Goal: Task Accomplishment & Management: Complete application form

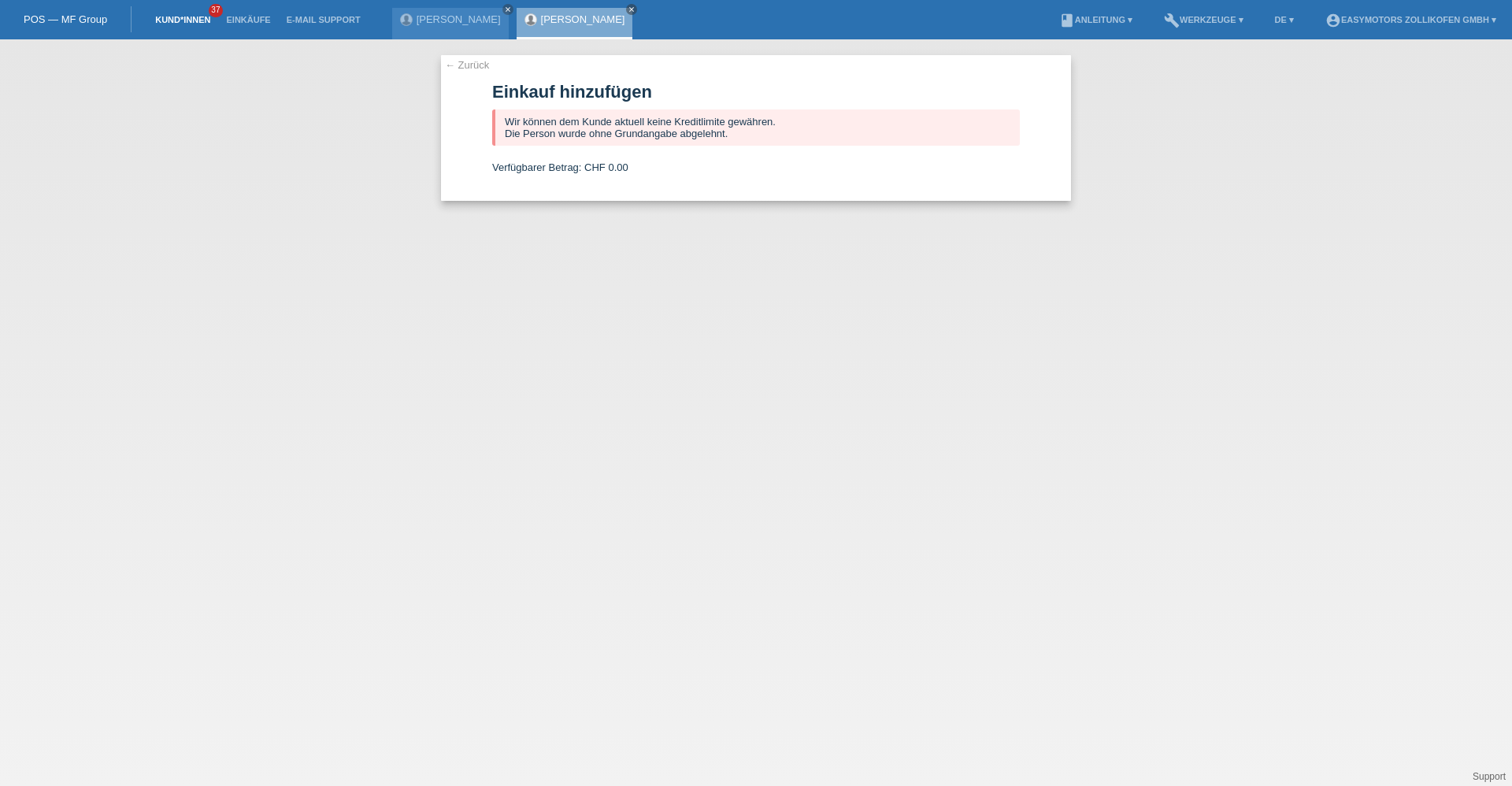
click at [194, 16] on link "Kund*innen" at bounding box center [183, 20] width 71 height 9
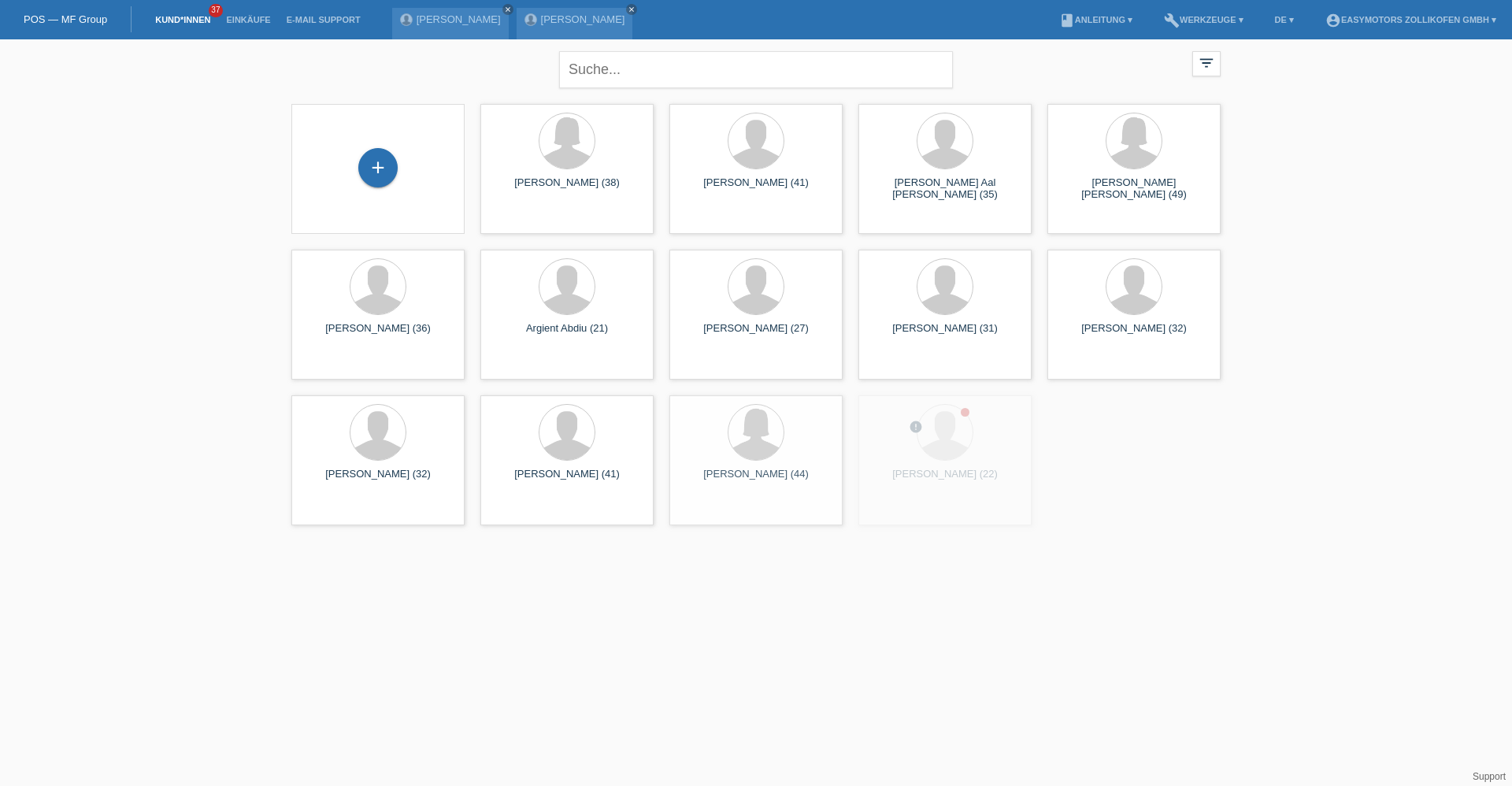
click at [415, 170] on div "+" at bounding box center [378, 169] width 148 height 42
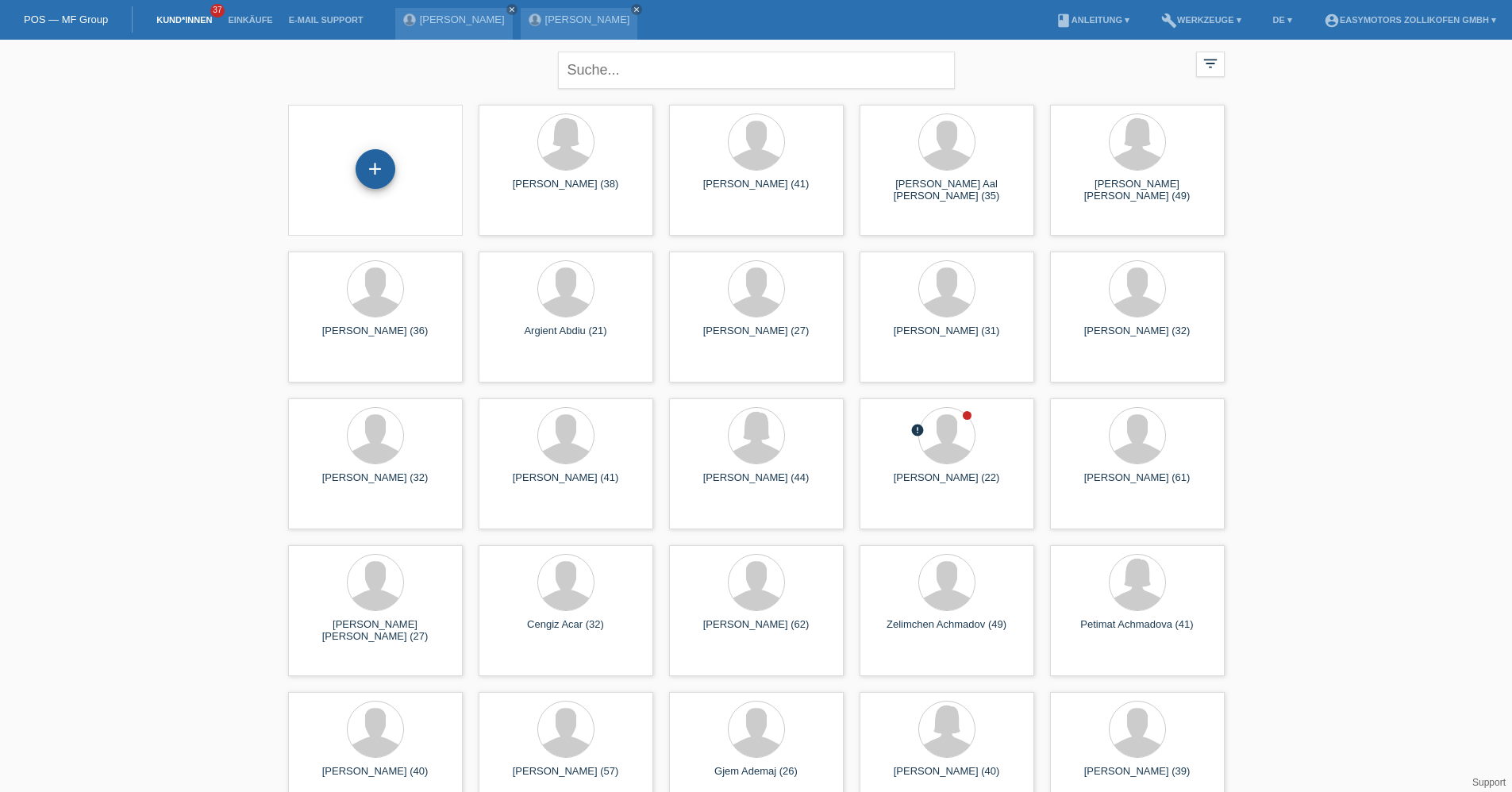
click at [389, 168] on div "+" at bounding box center [375, 169] width 38 height 27
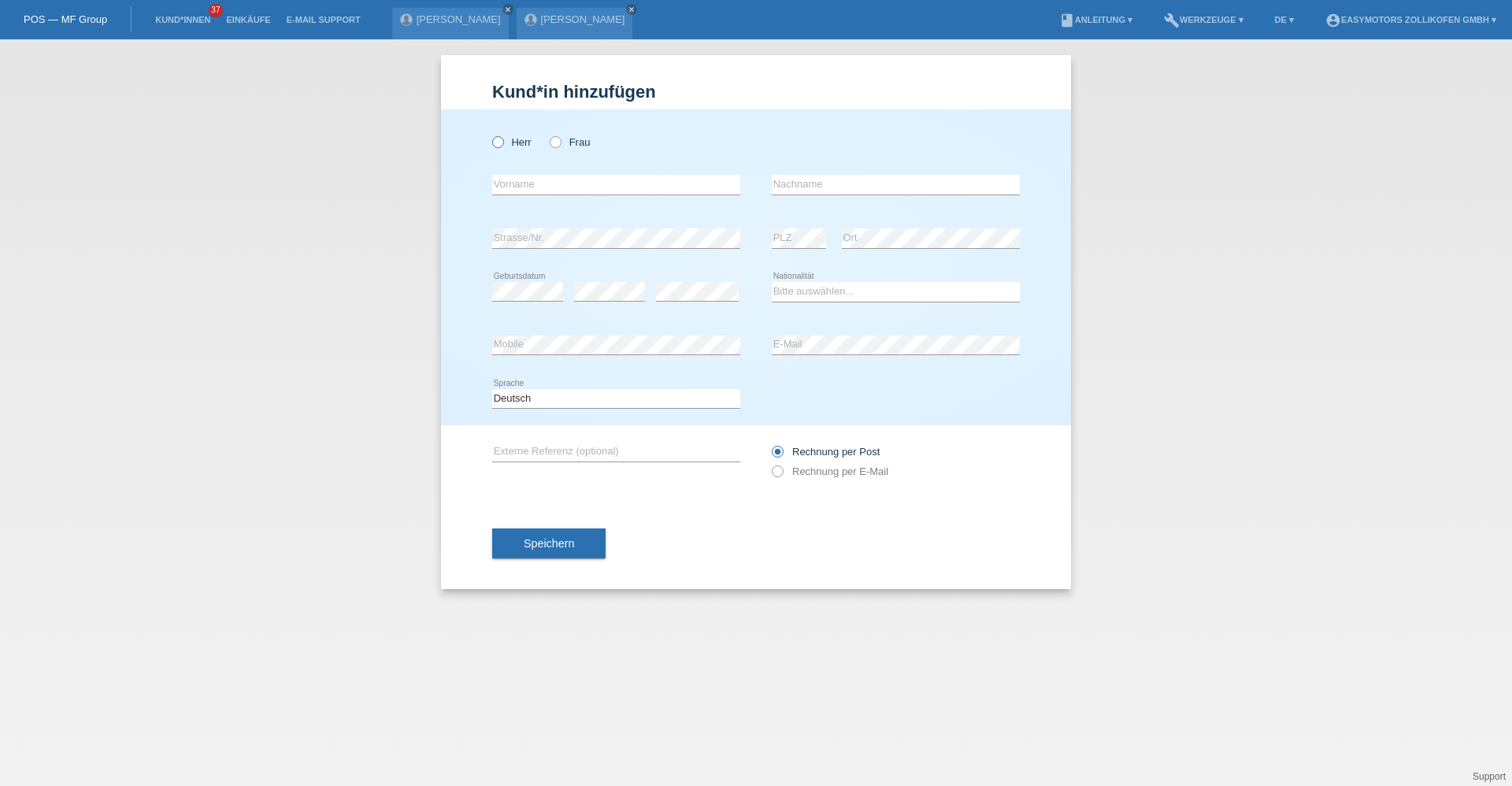
click at [490, 134] on icon at bounding box center [490, 134] width 0 height 0
click at [501, 140] on input "Herr" at bounding box center [497, 141] width 10 height 10
radio input "true"
click at [556, 179] on input "text" at bounding box center [616, 184] width 249 height 20
type input "Mohamed"
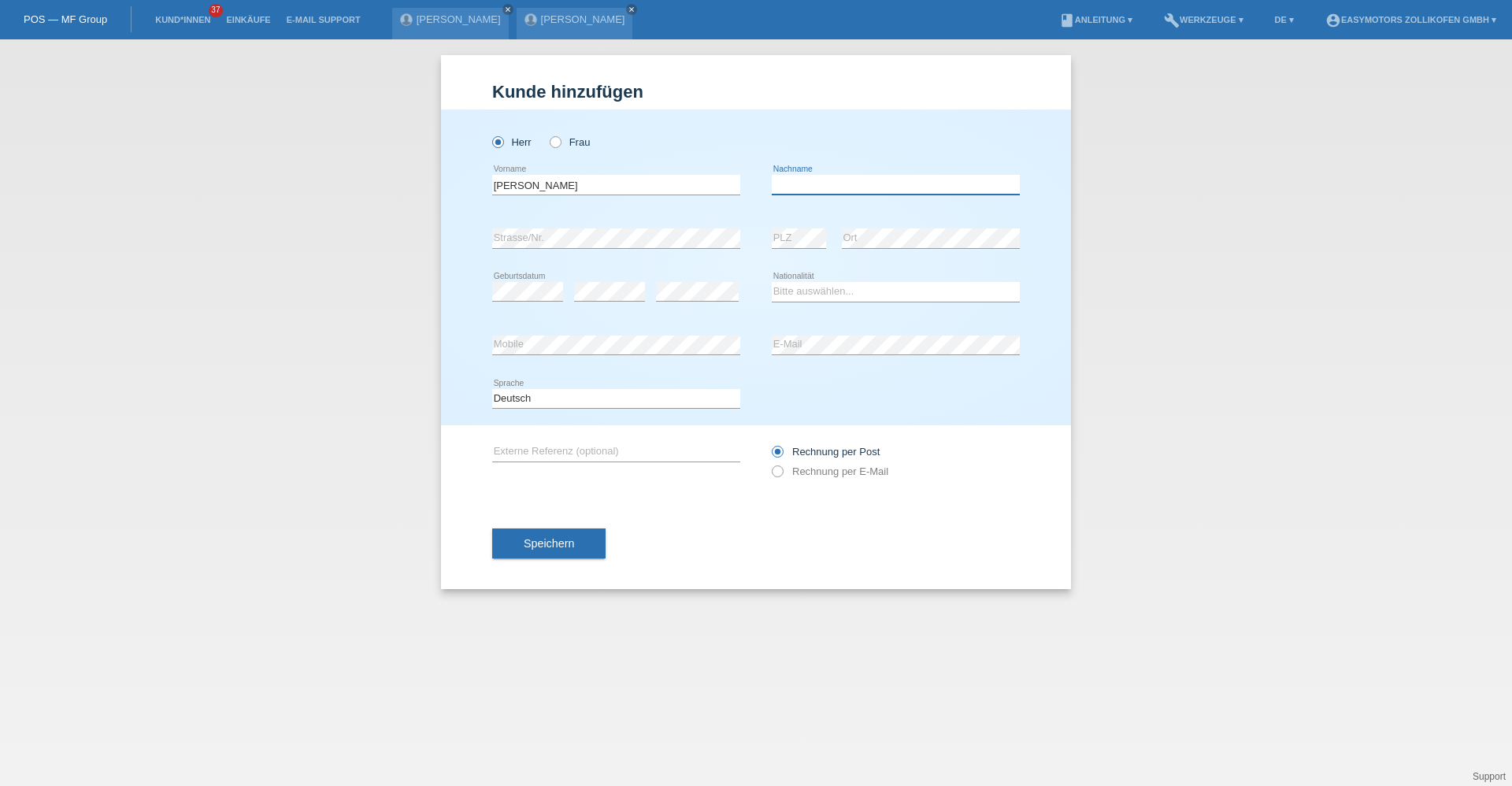
click at [832, 187] on input "text" at bounding box center [896, 184] width 249 height 20
type input "Hanachi"
click at [800, 282] on select "Bitte auswählen... Schweiz Deutschland Liechtenstein Österreich ------------ Af…" at bounding box center [896, 292] width 249 height 19
select select "IT"
click at [772, 282] on select "Bitte auswählen... Schweiz Deutschland Liechtenstein Österreich ------------ Af…" at bounding box center [896, 292] width 249 height 19
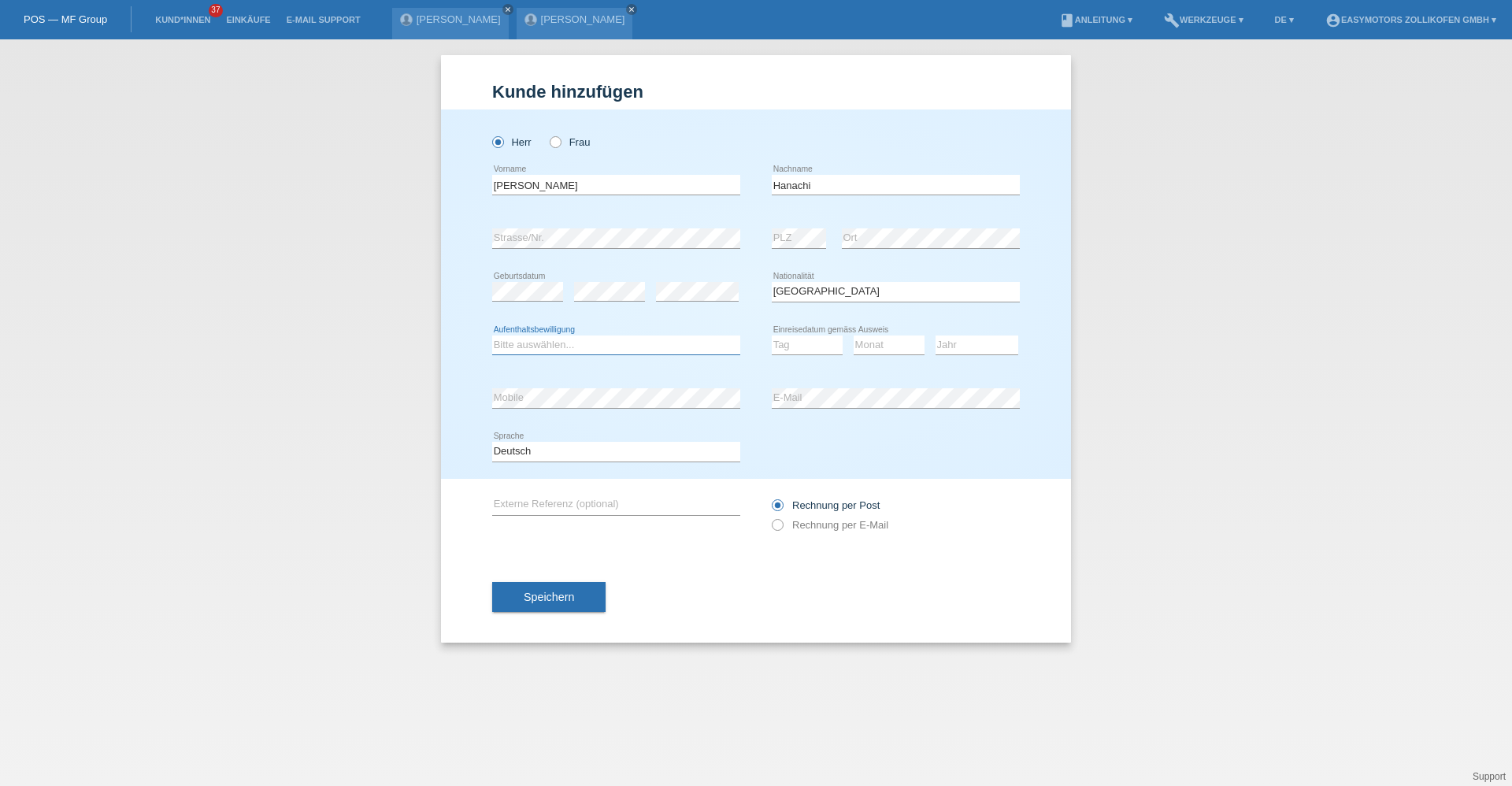
click at [627, 340] on select "Bitte auswählen... C B B - Flüchtlingsstatus Andere" at bounding box center [616, 345] width 249 height 19
select select "B"
click at [492, 336] on select "Bitte auswählen... C B B - Flüchtlingsstatus Andere" at bounding box center [616, 345] width 249 height 19
click at [798, 337] on select "Tag 01 02 03 04 05 06 07 08 09 10 11" at bounding box center [808, 345] width 71 height 19
select select "22"
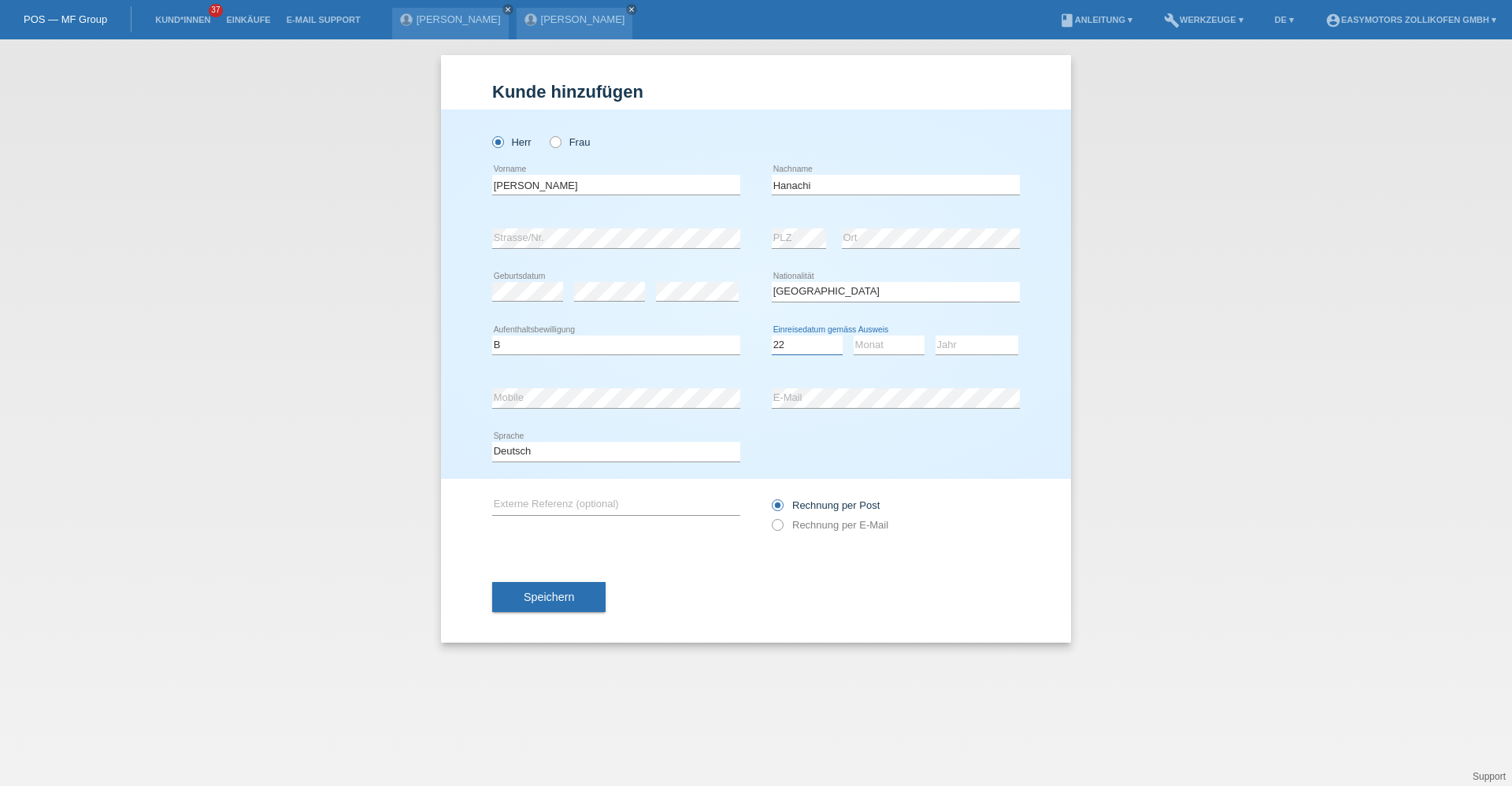
click at [772, 336] on select "Tag 01 02 03 04 05 06 07 08 09 10 11" at bounding box center [808, 345] width 71 height 19
click at [860, 342] on select "Monat 01 02 03 04 05 06 07 08 09 10 11" at bounding box center [889, 345] width 71 height 19
drag, startPoint x: 833, startPoint y: 339, endPoint x: 862, endPoint y: 340, distance: 29.0
click at [836, 339] on select "Tag 01 02 03 04 05 06 07 08 09 10 11" at bounding box center [808, 345] width 71 height 19
click at [855, 353] on select "Monat 01 02 03 04 05 06 07 08 09 10 11" at bounding box center [889, 345] width 71 height 19
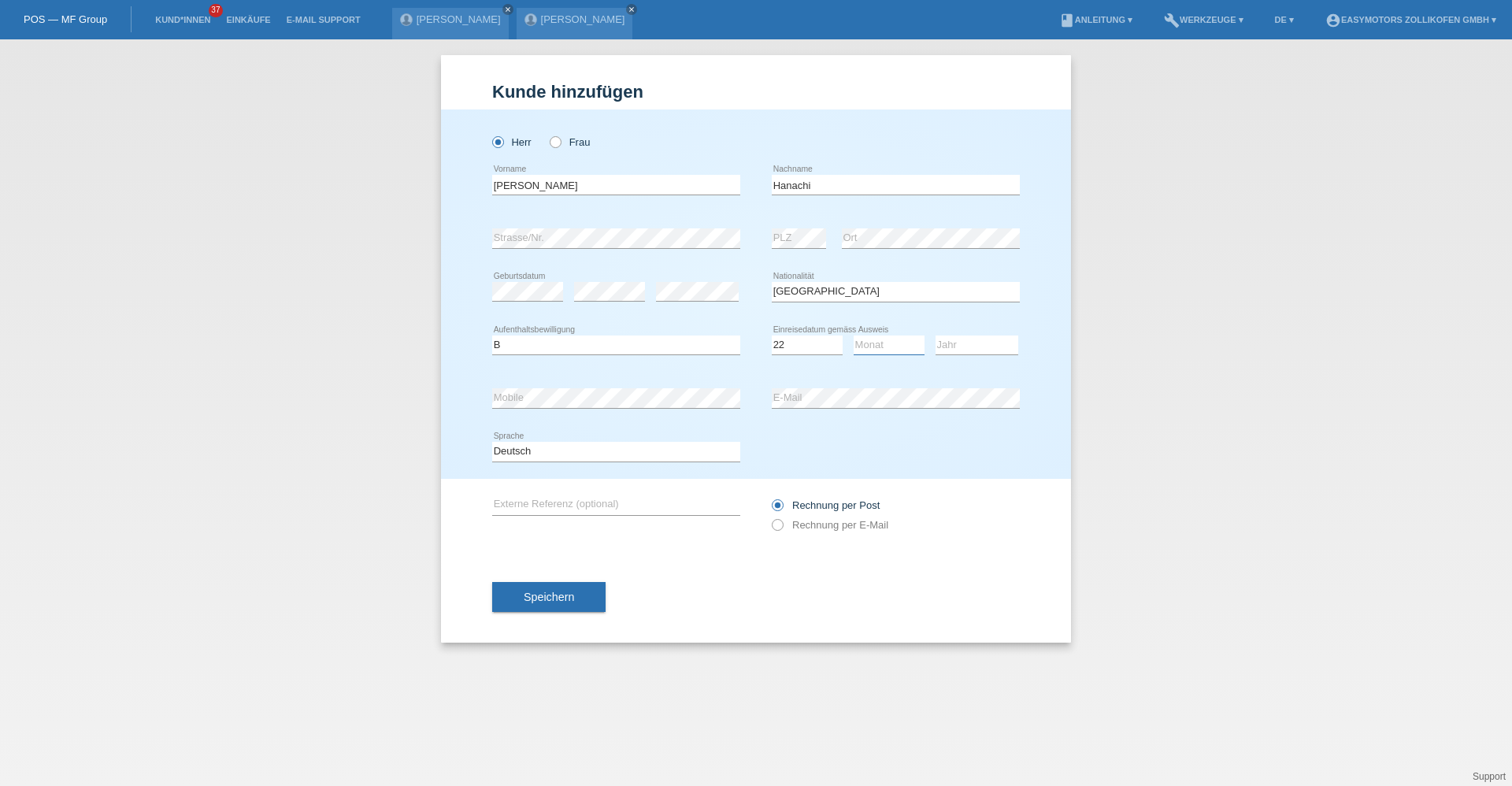
select select "07"
click at [854, 336] on select "Monat 01 02 03 04 05 06 07 08 09 10 11" at bounding box center [889, 345] width 71 height 19
click at [993, 343] on select "Jahr 2025 2024 2023 2022 2021 2020 2019 2018 2017 2016 2015 2014 2013 2012 2011…" at bounding box center [977, 345] width 83 height 19
select select "2025"
click at [936, 336] on select "Jahr 2025 2024 2023 2022 2021 2020 2019 2018 2017 2016 2015 2014 2013 2012 2011…" at bounding box center [977, 345] width 83 height 19
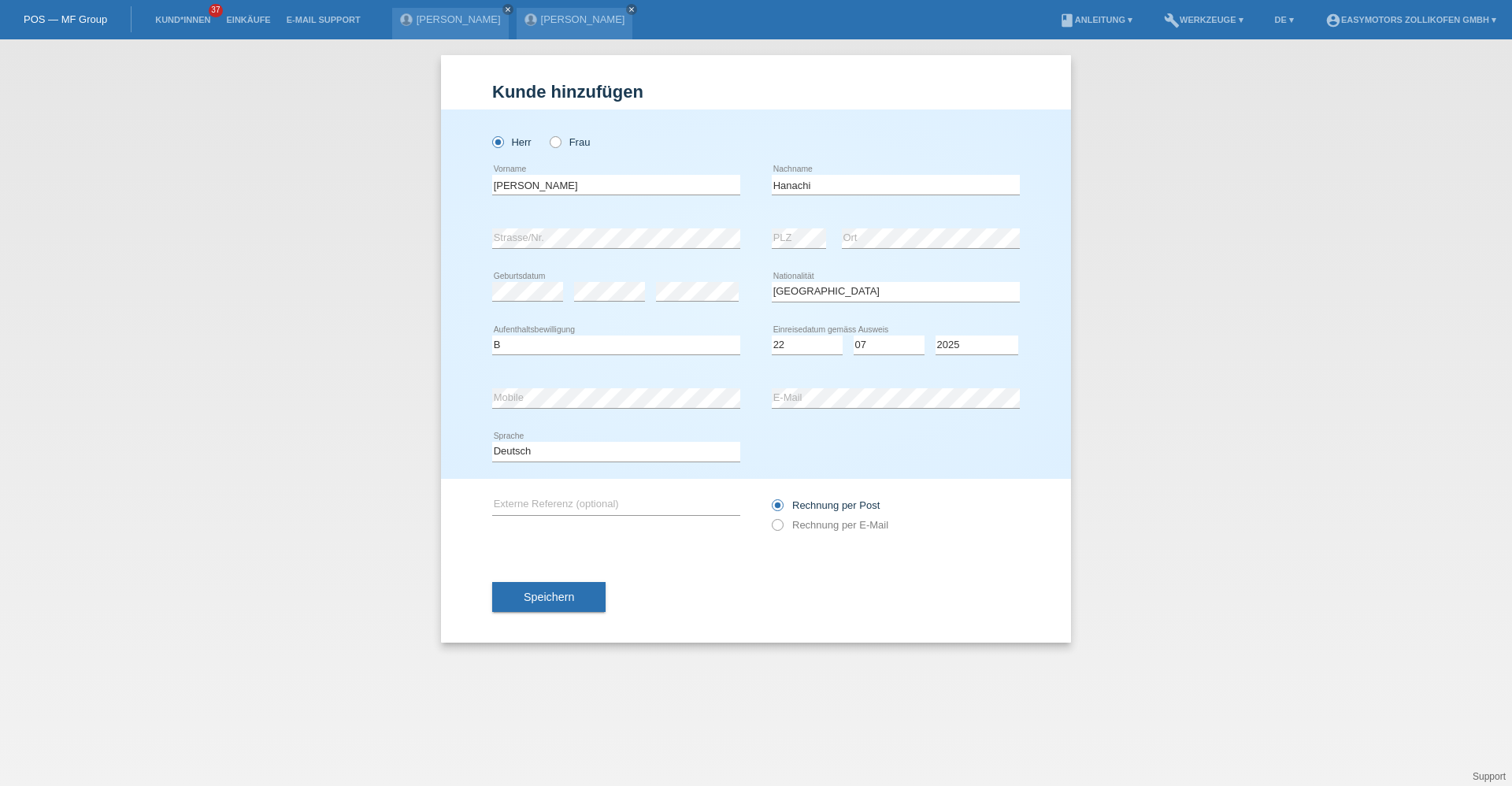
click at [681, 273] on div "error" at bounding box center [697, 292] width 83 height 53
click at [684, 280] on div "error" at bounding box center [697, 292] width 83 height 53
click at [865, 279] on div "Bitte auswählen... Schweiz Deutschland Liechtenstein Österreich ------------ Af…" at bounding box center [896, 292] width 249 height 53
click at [694, 540] on div "error Externe Referenz (optional) Rechnung per Post" at bounding box center [756, 515] width 528 height 72
click at [582, 597] on button "Speichern" at bounding box center [549, 597] width 113 height 30
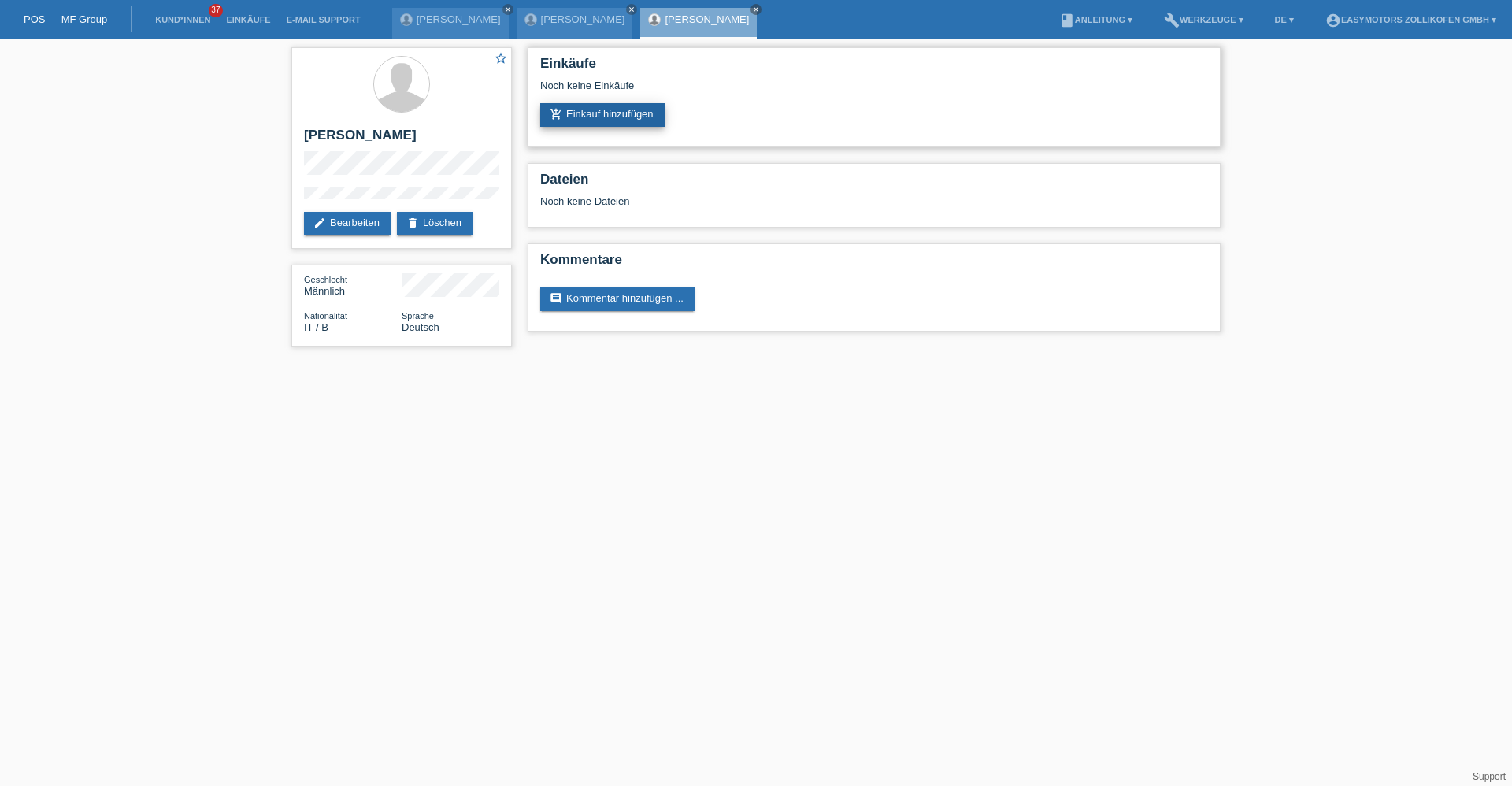
click at [580, 105] on link "add_shopping_cart Einkauf hinzufügen" at bounding box center [602, 114] width 125 height 23
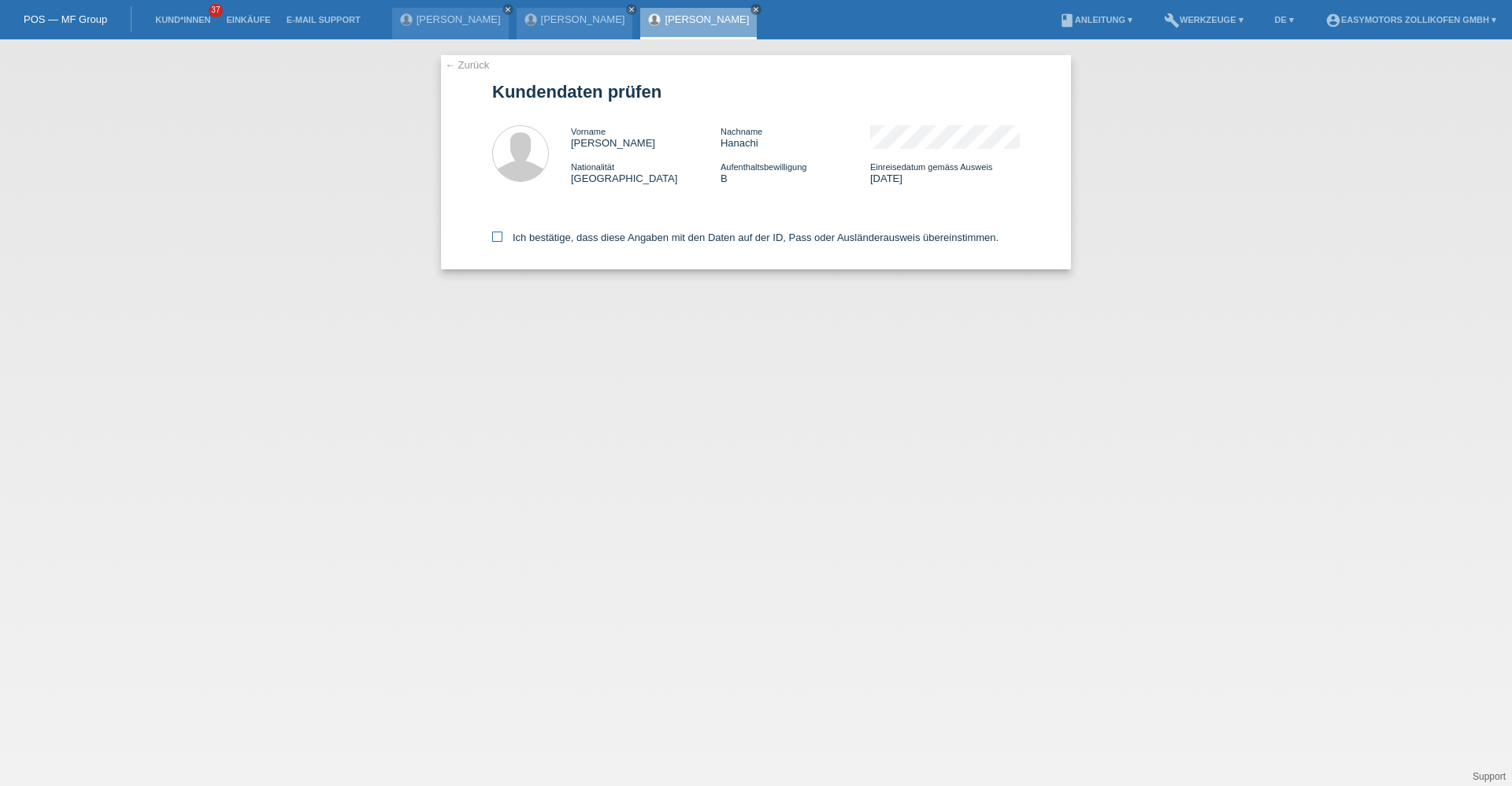
click at [496, 237] on icon at bounding box center [497, 236] width 10 height 10
click at [496, 237] on input "Ich bestätige, dass diese Angaben mit den Daten auf der ID, Pass oder Ausländer…" at bounding box center [497, 236] width 10 height 10
checkbox input "true"
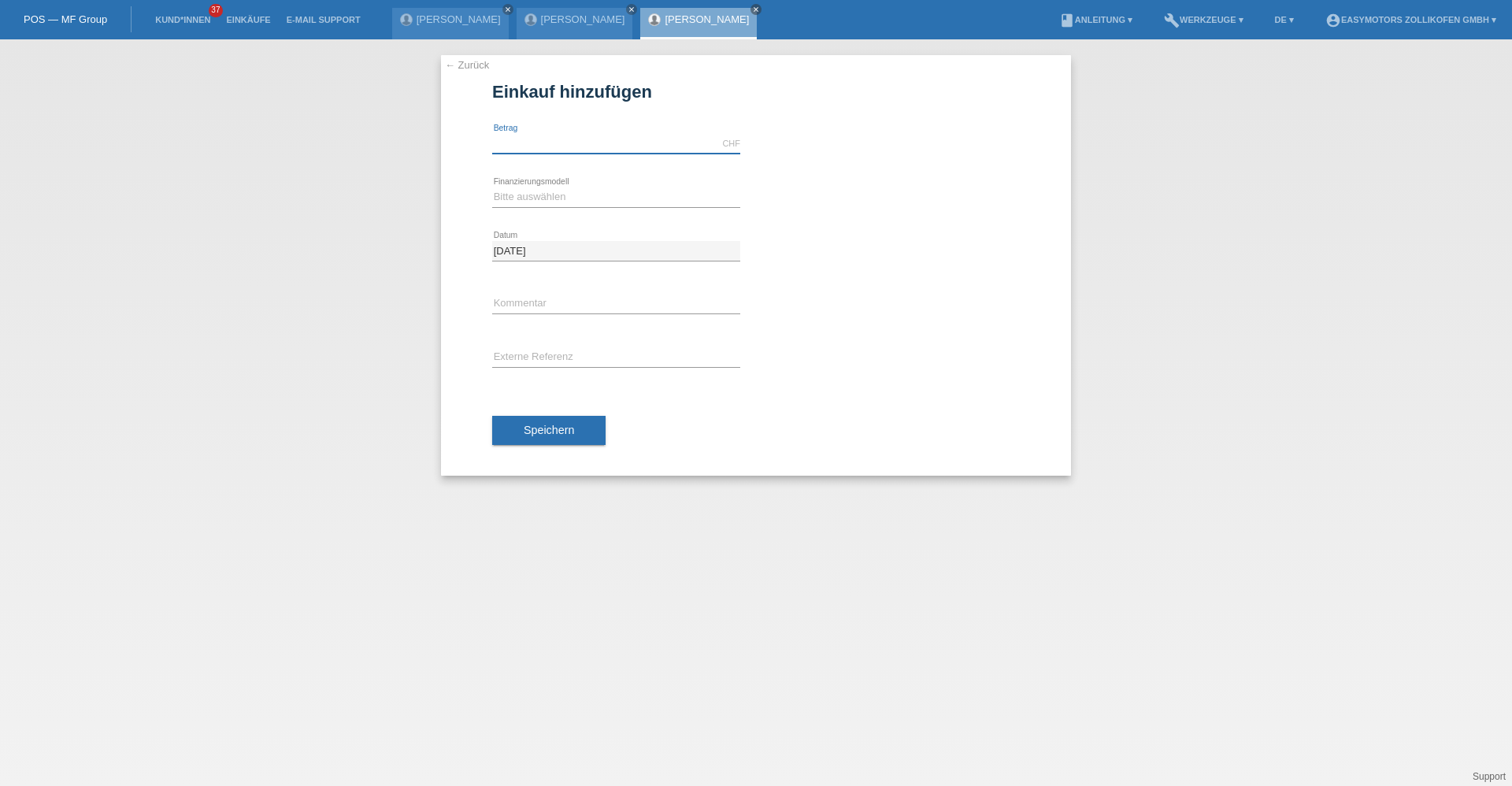
click at [547, 148] on input "text" at bounding box center [616, 144] width 249 height 20
type input "2490.00"
click at [513, 196] on select "Bitte auswählen Fixe Raten Kauf auf Rechnung mit Teilzahlungsoption" at bounding box center [616, 197] width 249 height 19
select select "67"
click at [492, 188] on select "Bitte auswählen Fixe Raten Kauf auf Rechnung mit Teilzahlungsoption" at bounding box center [616, 197] width 249 height 19
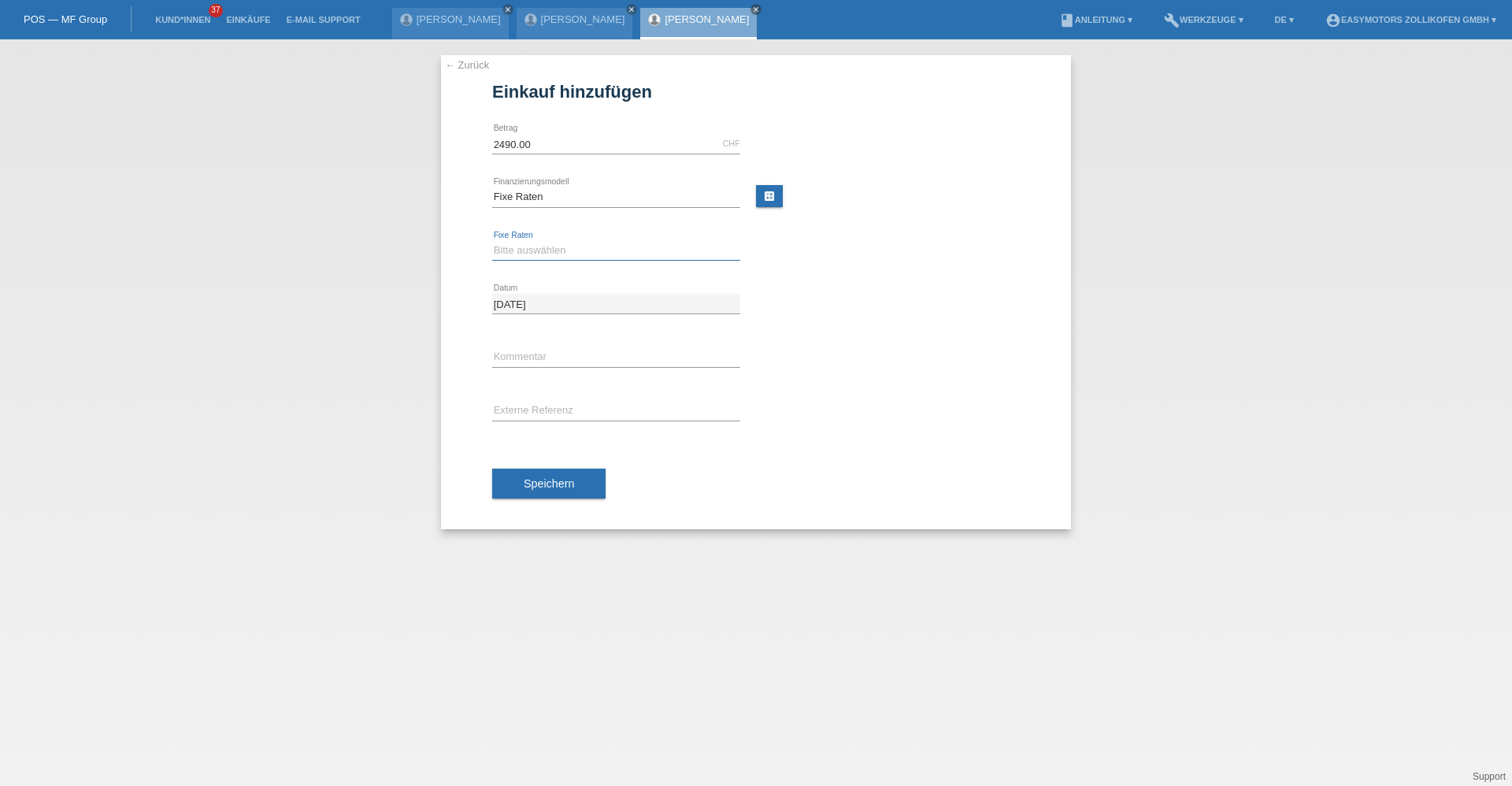
click at [532, 248] on select "Bitte auswählen 12 Raten 24 Raten 36 Raten 48 Raten" at bounding box center [616, 250] width 249 height 19
select select "136"
click at [492, 241] on select "Bitte auswählen 12 Raten 24 Raten 36 Raten 48 Raten" at bounding box center [616, 250] width 249 height 19
click at [536, 479] on span "Speichern" at bounding box center [549, 483] width 51 height 12
